Goal: Go to known website: Access a specific website the user already knows

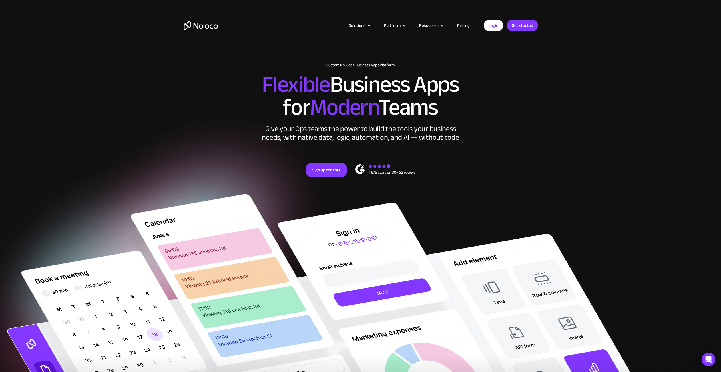
click at [491, 25] on link "Login" at bounding box center [493, 25] width 19 height 11
click at [499, 23] on link "Login" at bounding box center [493, 25] width 19 height 11
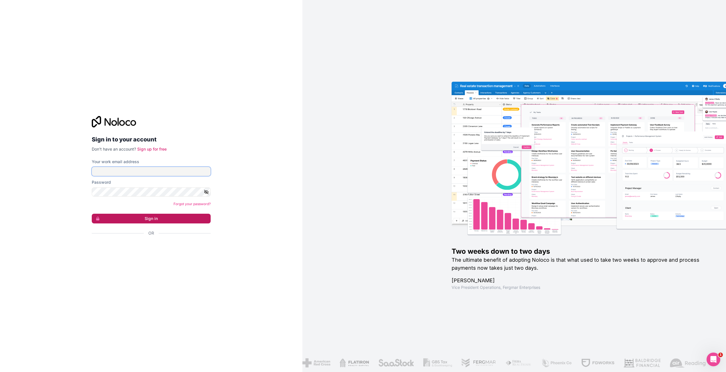
type input "[EMAIL_ADDRESS][DOMAIN_NAME]"
click at [153, 217] on button "Sign in" at bounding box center [151, 219] width 119 height 10
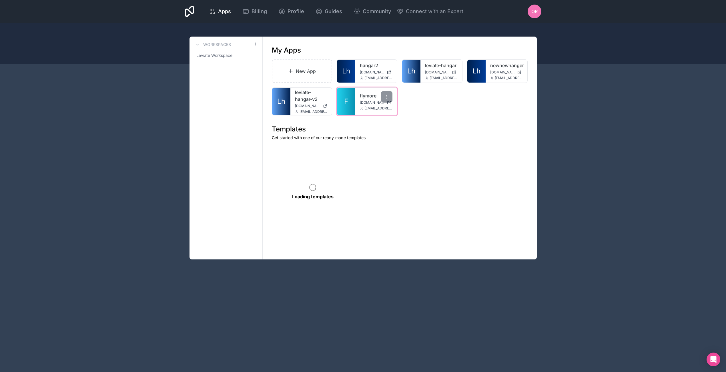
click at [371, 97] on link "flymore" at bounding box center [376, 95] width 33 height 7
